Goal: Task Accomplishment & Management: Use online tool/utility

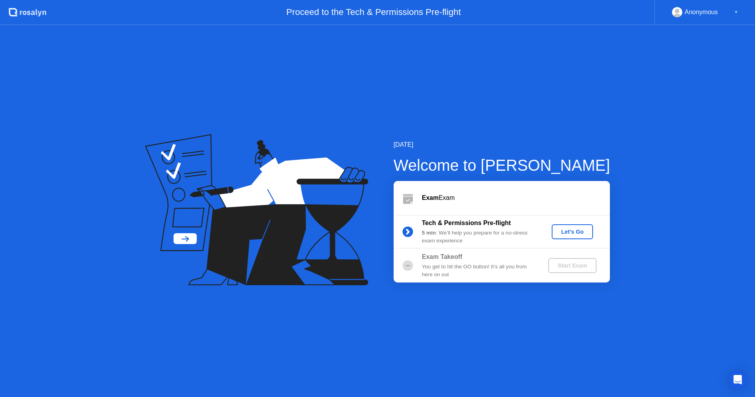
click at [564, 235] on div "Let's Go" at bounding box center [572, 231] width 35 height 6
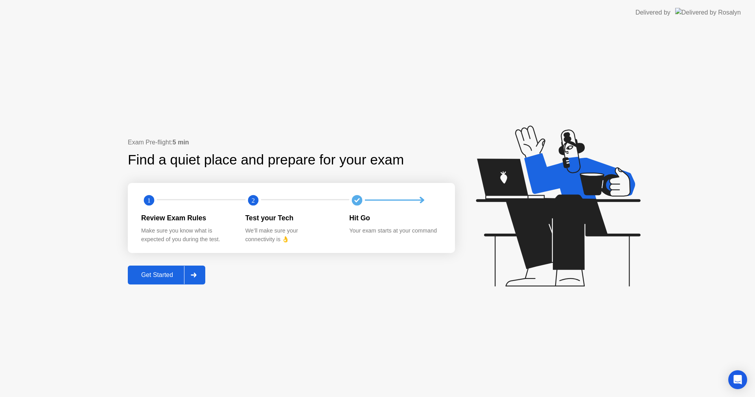
click at [154, 278] on div "Get Started" at bounding box center [157, 274] width 54 height 7
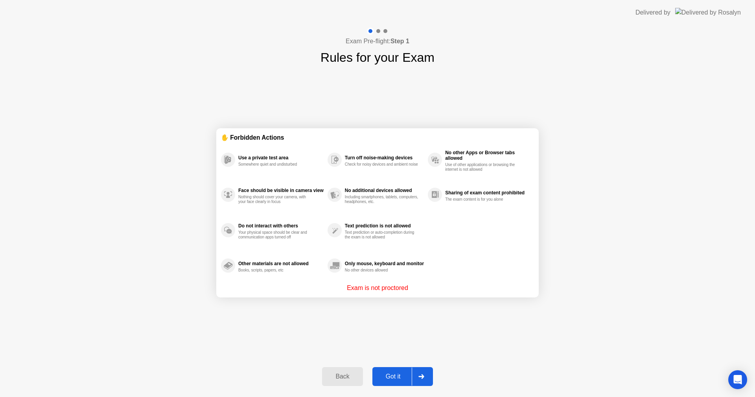
click at [380, 373] on div "Got it" at bounding box center [393, 376] width 37 height 7
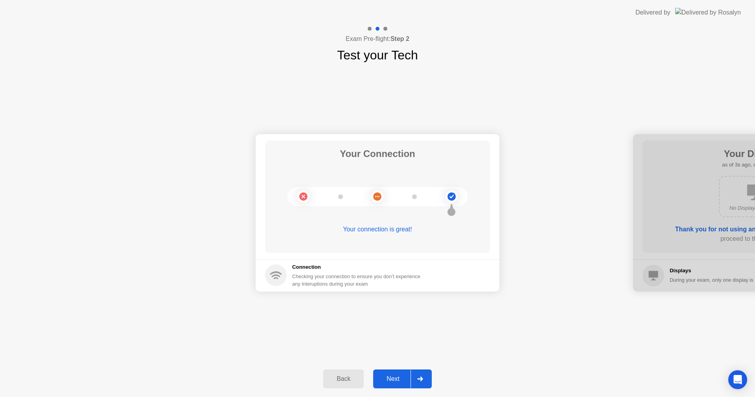
click at [384, 375] on div "Next" at bounding box center [392, 378] width 35 height 7
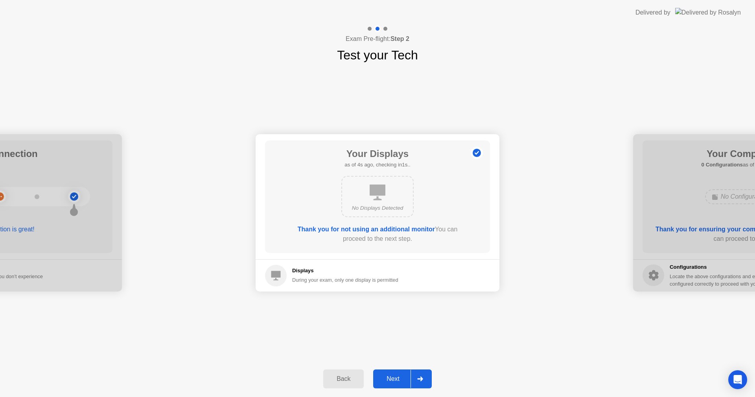
click at [397, 380] on div "Next" at bounding box center [392, 378] width 35 height 7
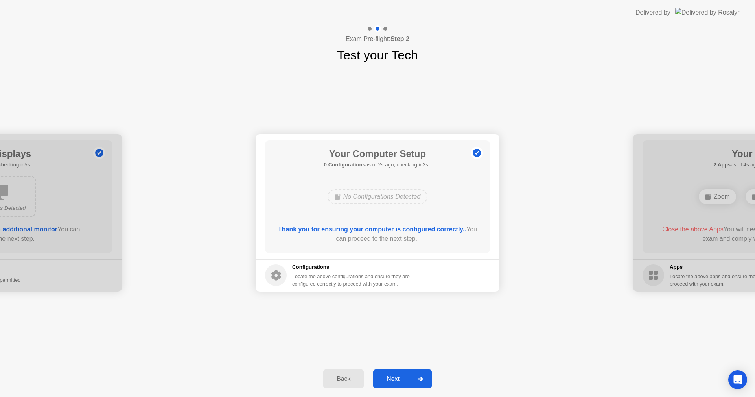
click at [389, 379] on div "Next" at bounding box center [392, 378] width 35 height 7
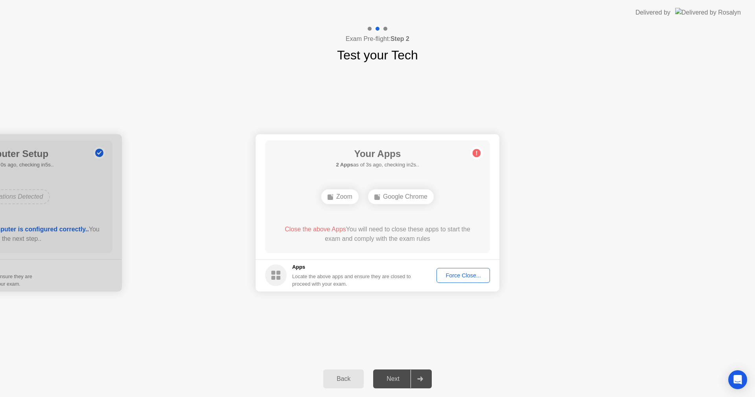
click at [453, 277] on div "Force Close..." at bounding box center [463, 275] width 48 height 6
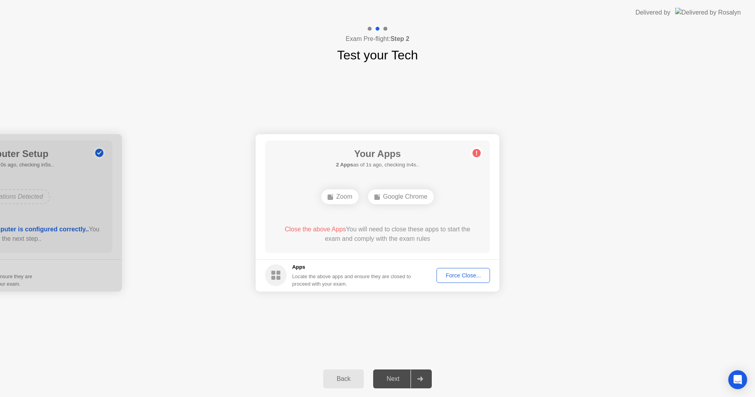
click at [465, 274] on div "Force Close..." at bounding box center [463, 275] width 48 height 6
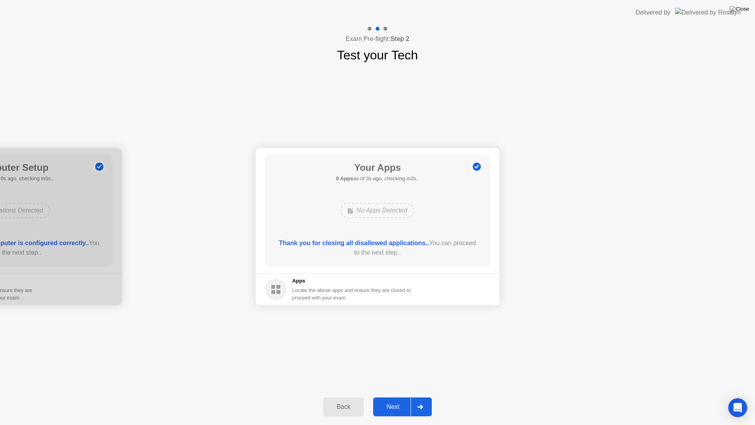
click at [402, 396] on div "Next" at bounding box center [392, 406] width 35 height 7
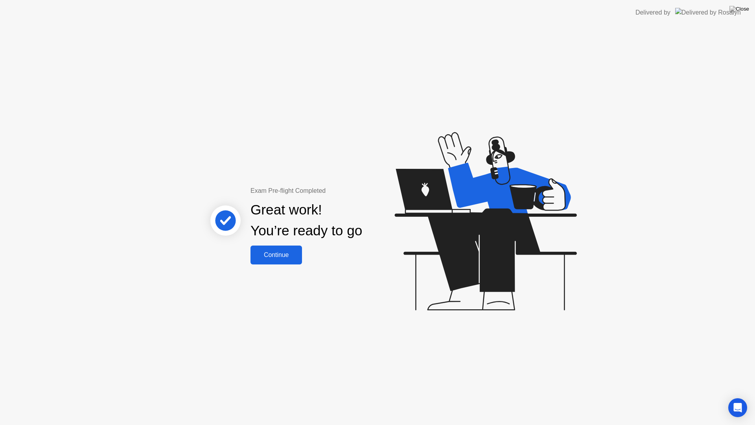
click at [297, 260] on button "Continue" at bounding box center [275, 254] width 51 height 19
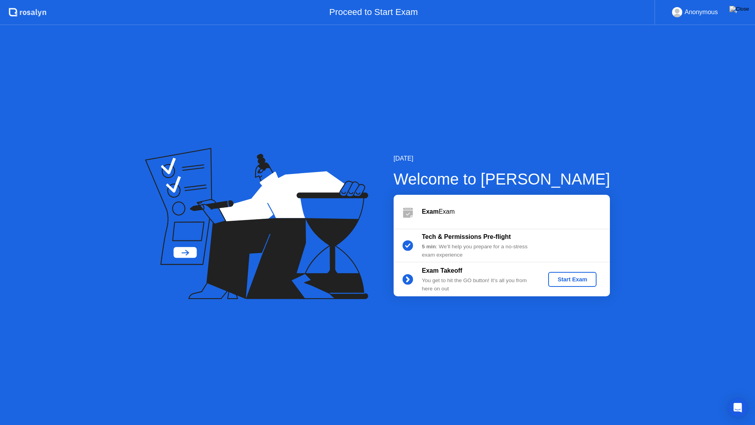
click at [562, 278] on div "Start Exam" at bounding box center [572, 279] width 42 height 6
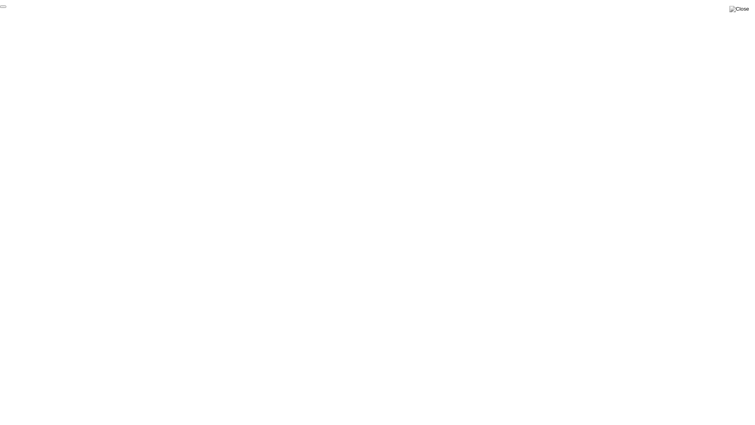
click div "End Proctoring Session"
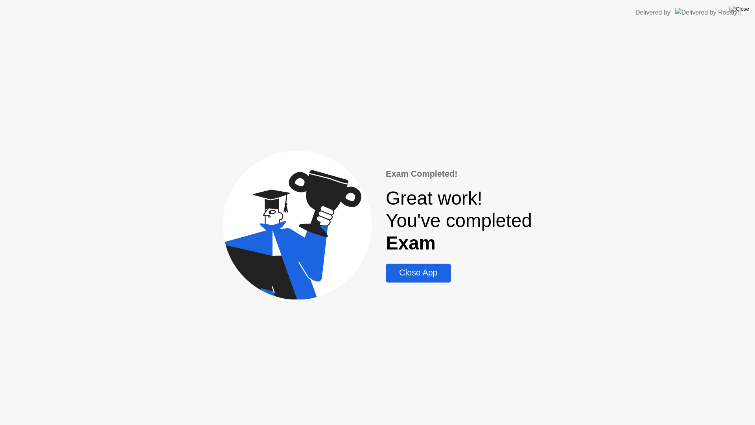
click at [428, 278] on div "Close App" at bounding box center [418, 273] width 60 height 10
